Goal: Navigation & Orientation: Find specific page/section

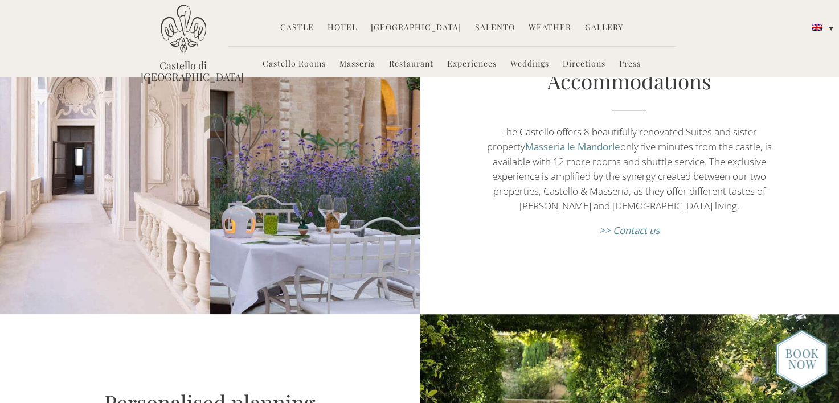
scroll to position [776, 0]
click at [306, 68] on link "Castello Rooms" at bounding box center [294, 64] width 63 height 13
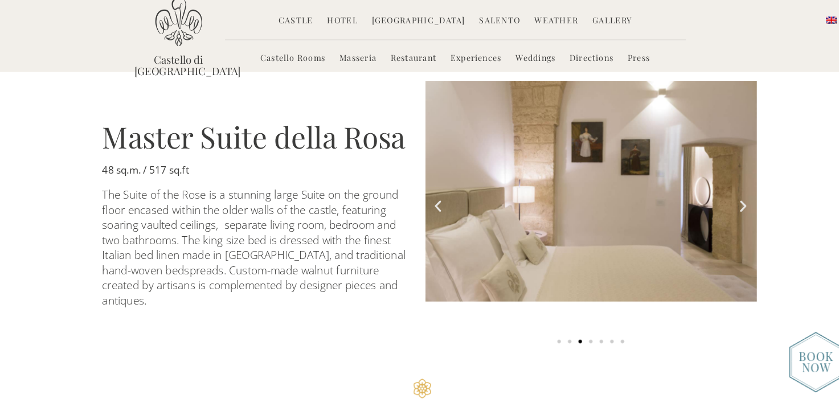
scroll to position [1660, 0]
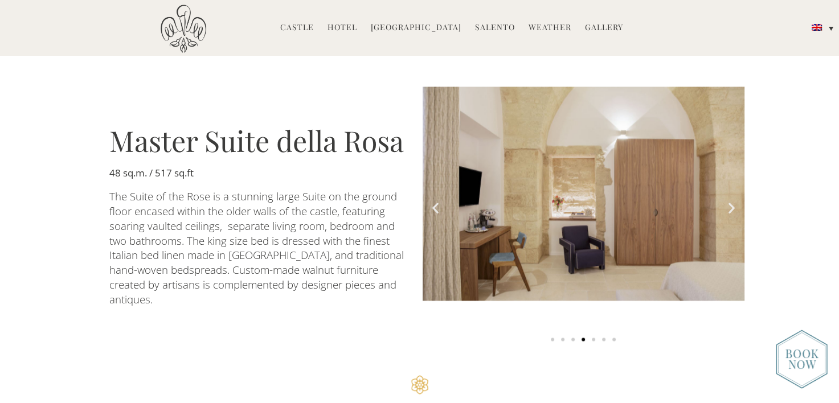
click at [726, 201] on icon "Next slide" at bounding box center [732, 208] width 14 height 14
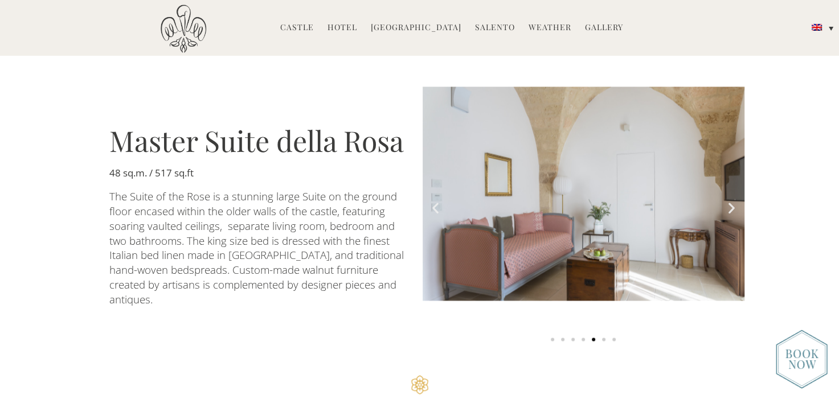
click at [734, 201] on icon "Next slide" at bounding box center [732, 208] width 14 height 14
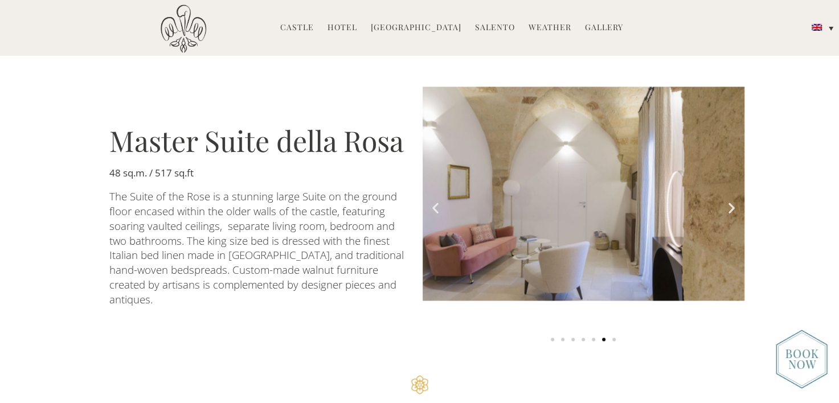
click at [734, 201] on icon "Next slide" at bounding box center [732, 208] width 14 height 14
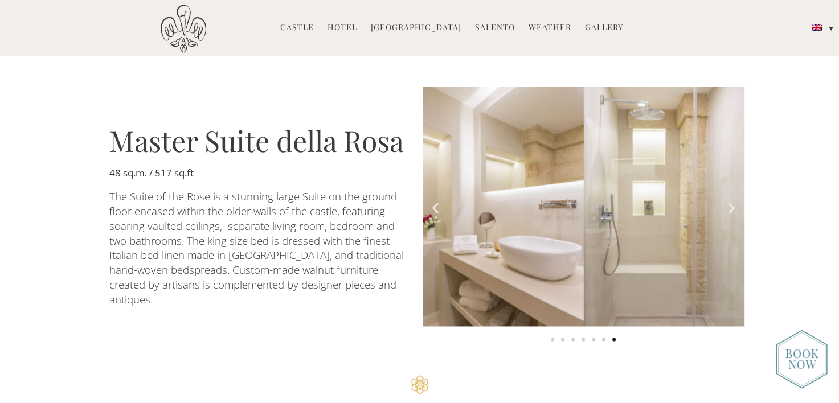
click at [735, 201] on icon "Next slide" at bounding box center [732, 208] width 14 height 14
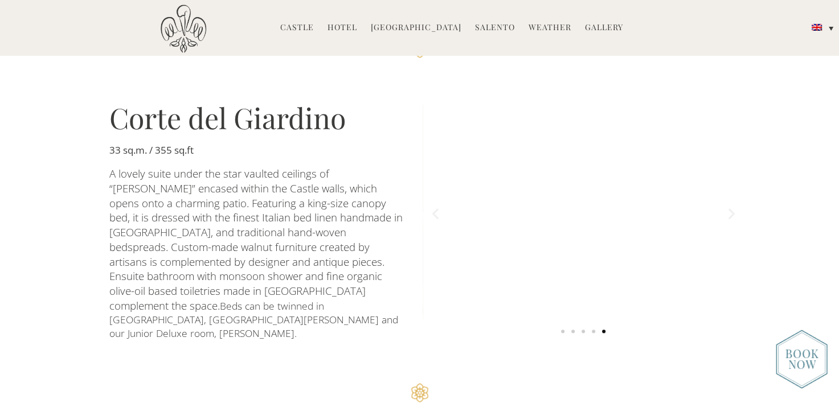
scroll to position [936, 0]
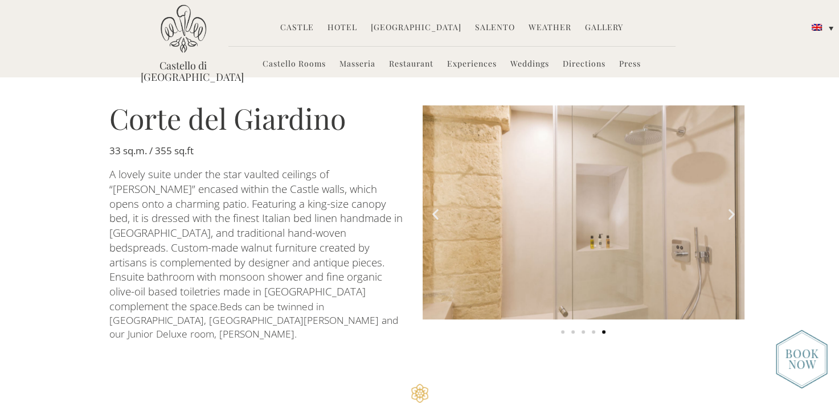
click at [732, 207] on icon "Next slide" at bounding box center [732, 214] width 14 height 14
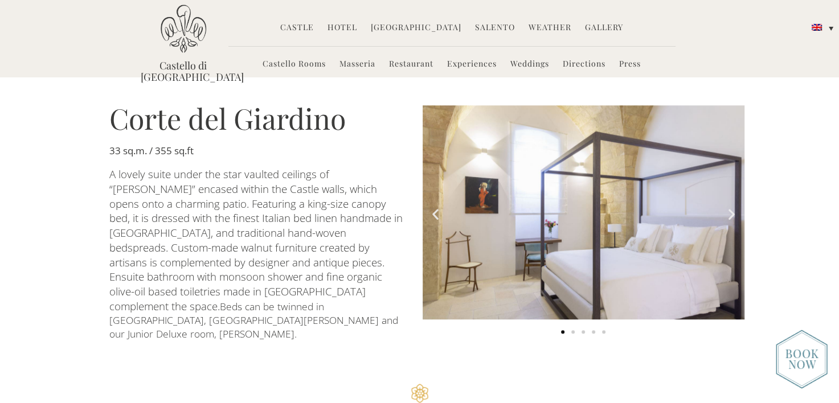
click at [732, 207] on icon "Next slide" at bounding box center [732, 214] width 14 height 14
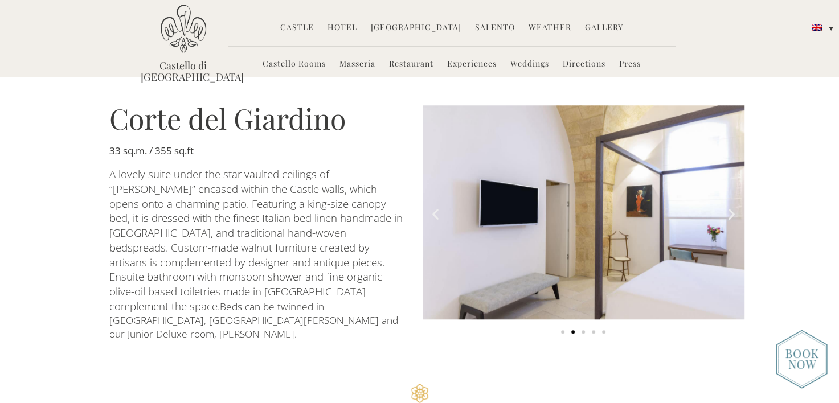
click at [732, 207] on icon "Next slide" at bounding box center [732, 214] width 14 height 14
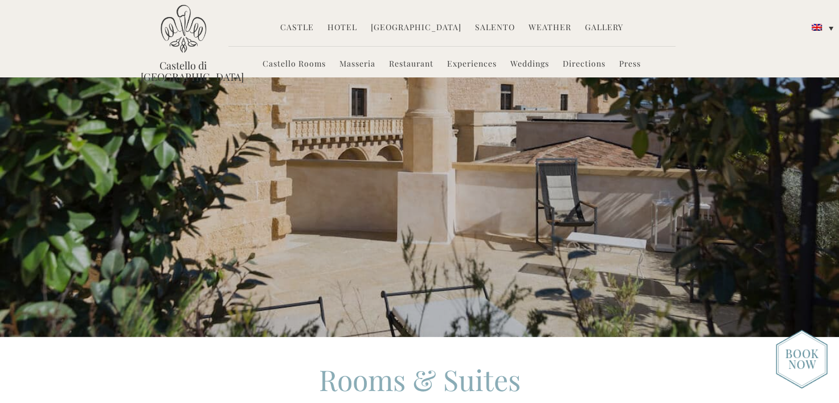
scroll to position [0, 0]
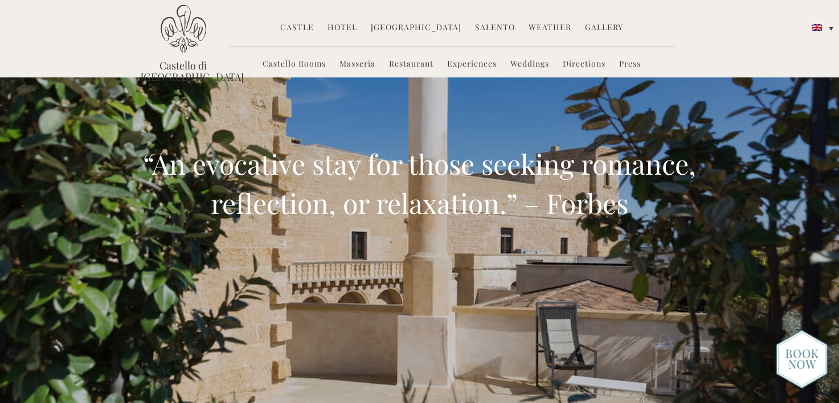
click at [358, 63] on link "Masseria" at bounding box center [358, 64] width 36 height 13
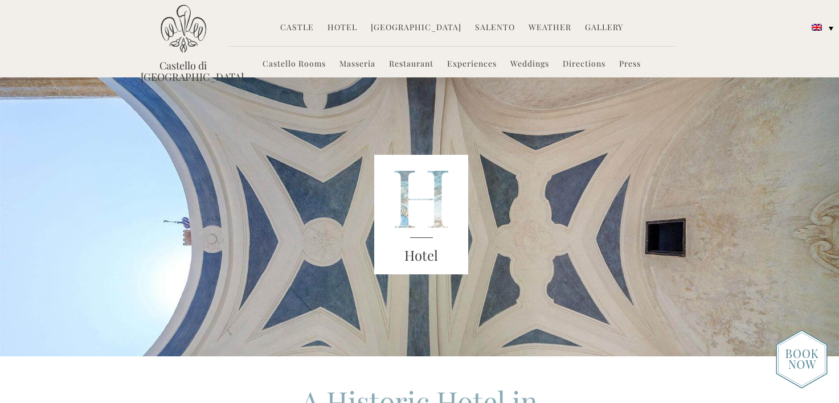
scroll to position [41, 0]
